Goal: Complete application form

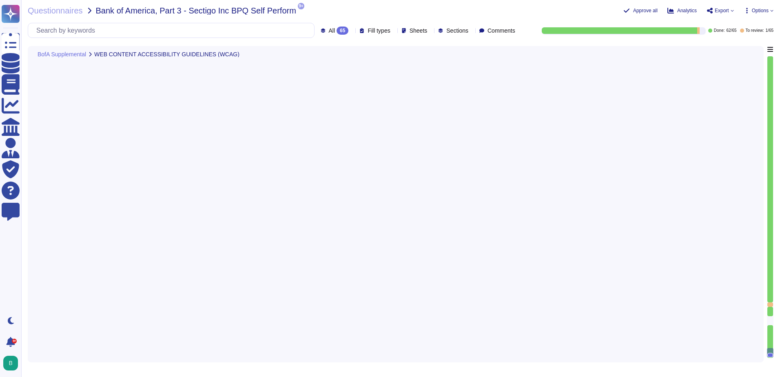
type textarea "Yes, Sectigo supports ease of accessibility features of our product, including …"
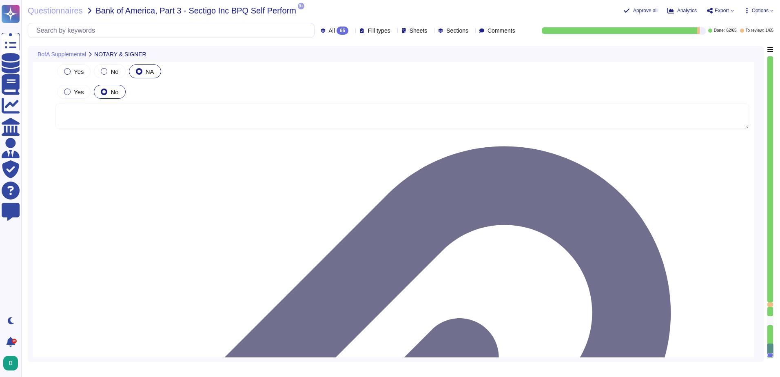
scroll to position [9547, 0]
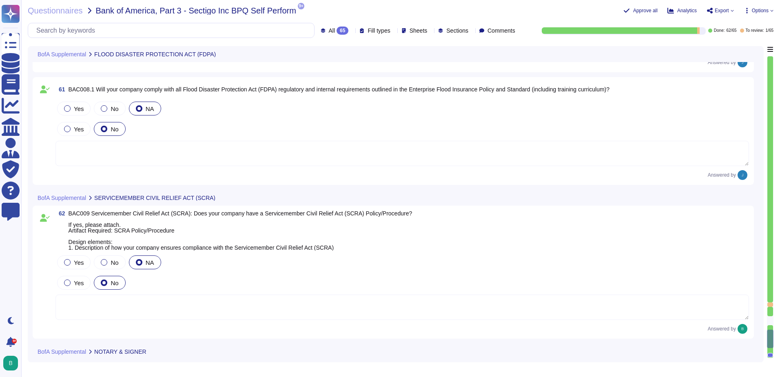
type textarea "Yes, Sectigo supports ease of accessibility features of our product, including …"
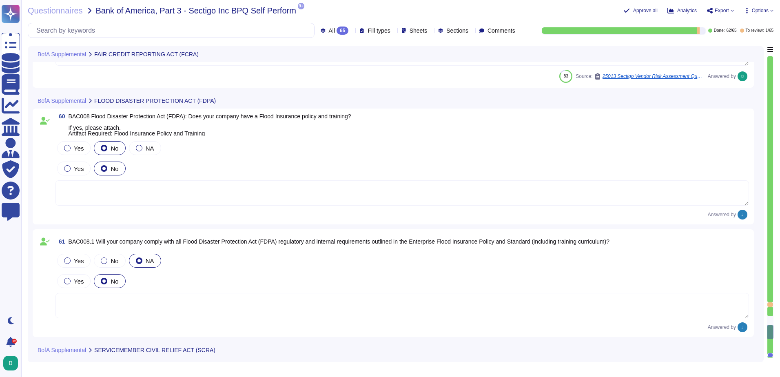
scroll to position [9027, 0]
type textarea "Yes, we do have but it is not for external sharing."
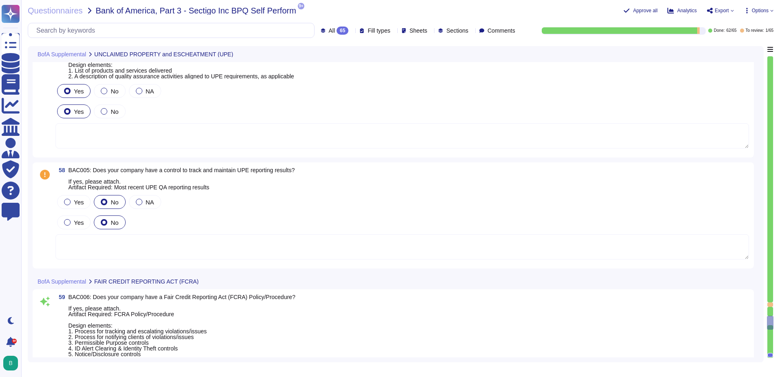
scroll to position [8660, 0]
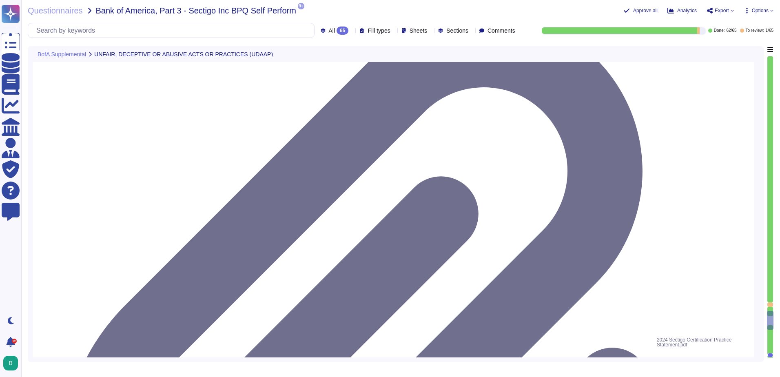
type textarea "Yes, we have a compliance program and a set of documented policies and procedur…"
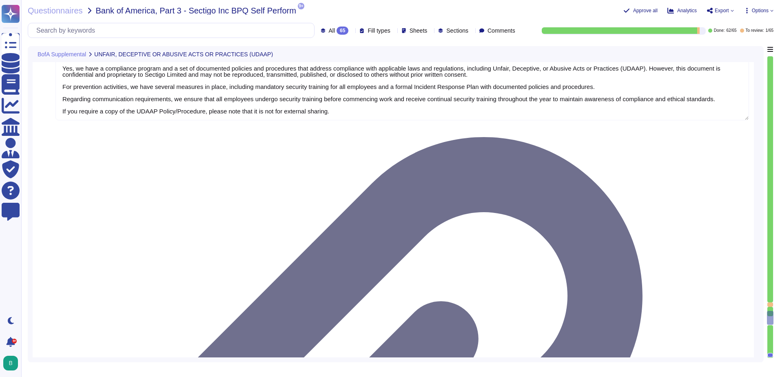
scroll to position [8531, 0]
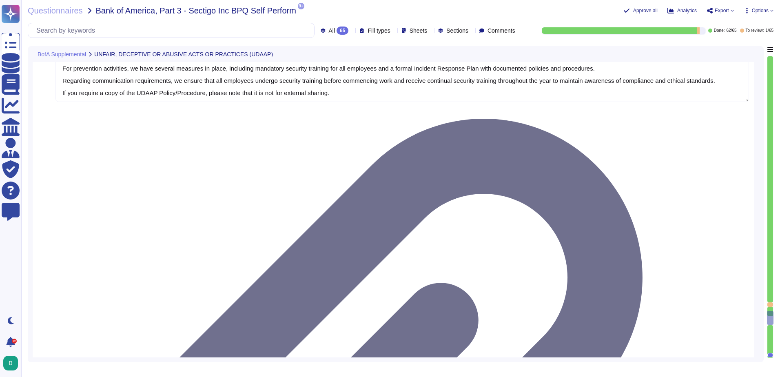
type textarea "O"
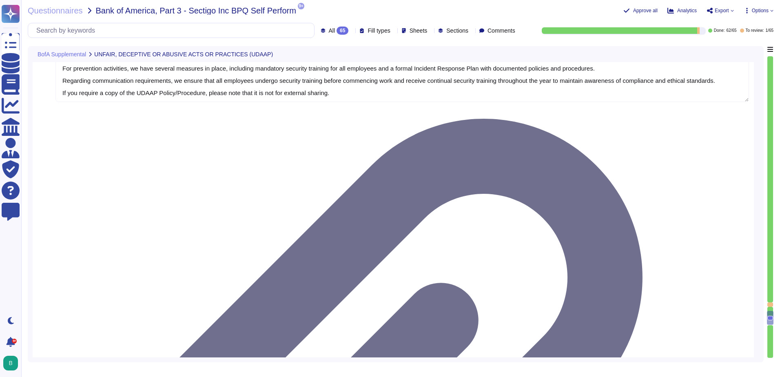
type textarea "In our business, escheatment is almost, if not completely, limited to checks th…"
